Goal: Information Seeking & Learning: Learn about a topic

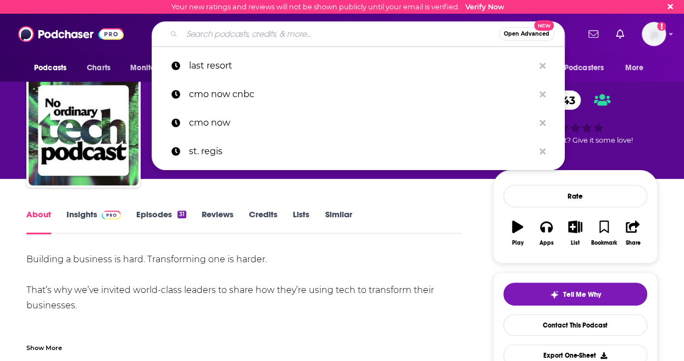
click at [242, 32] on input "Search podcasts, credits, & more..." at bounding box center [340, 34] width 317 height 18
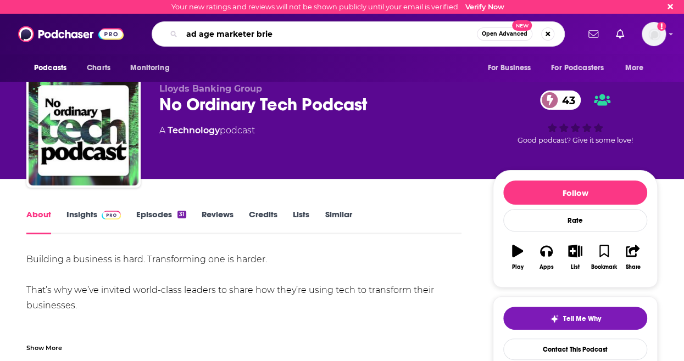
type input "ad age marketer brief"
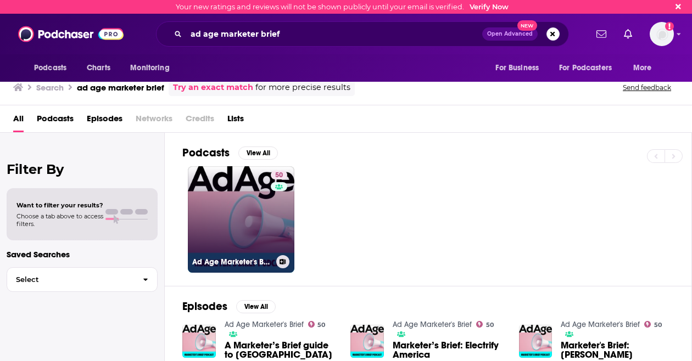
click at [241, 185] on link "50 Ad Age Marketer's Brief" at bounding box center [241, 219] width 107 height 107
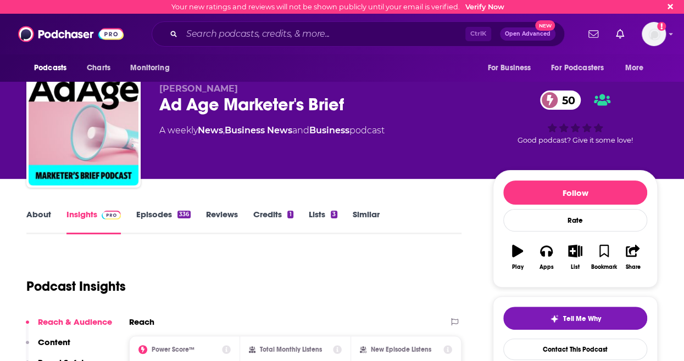
scroll to position [80, 0]
